Goal: Find specific page/section

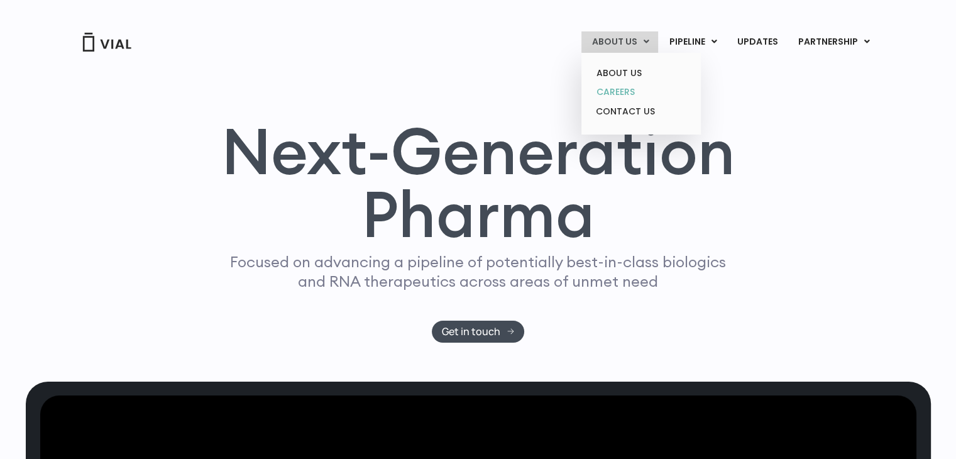
click at [629, 91] on link "CAREERS" at bounding box center [641, 91] width 110 height 19
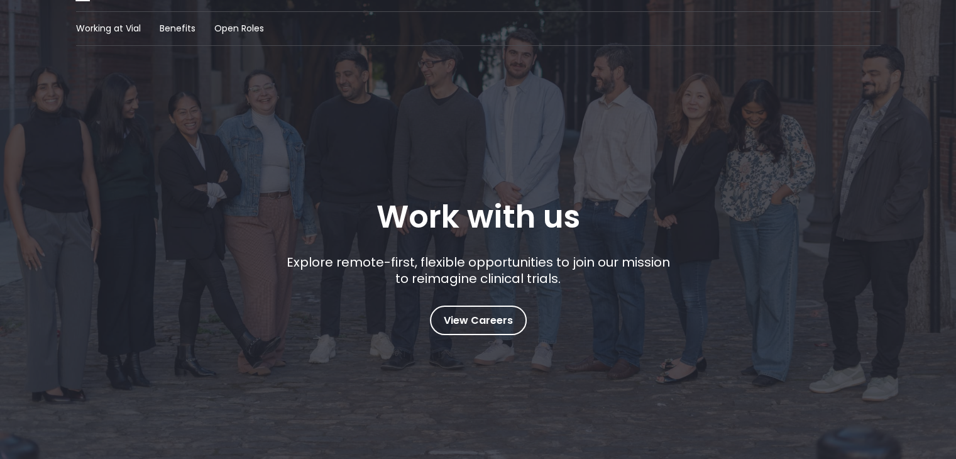
scroll to position [55, 0]
click at [488, 326] on span "View Careers" at bounding box center [478, 320] width 69 height 16
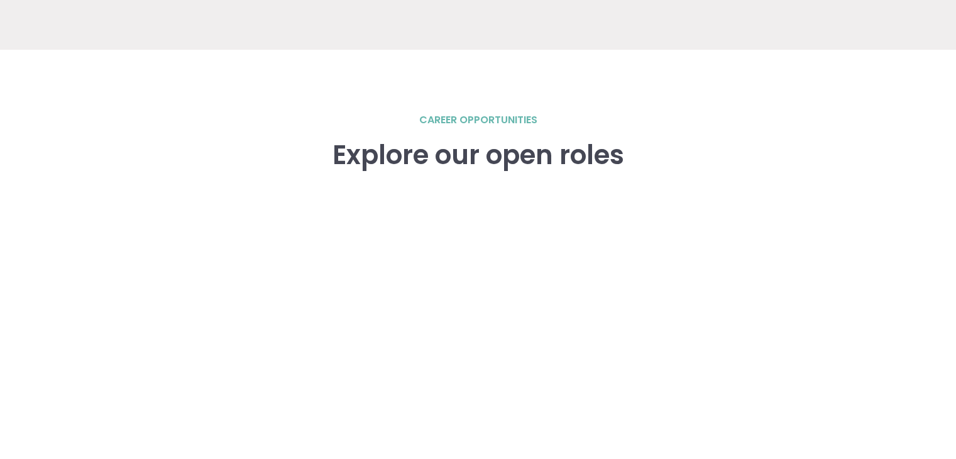
scroll to position [1690, 0]
